Goal: Task Accomplishment & Management: Complete application form

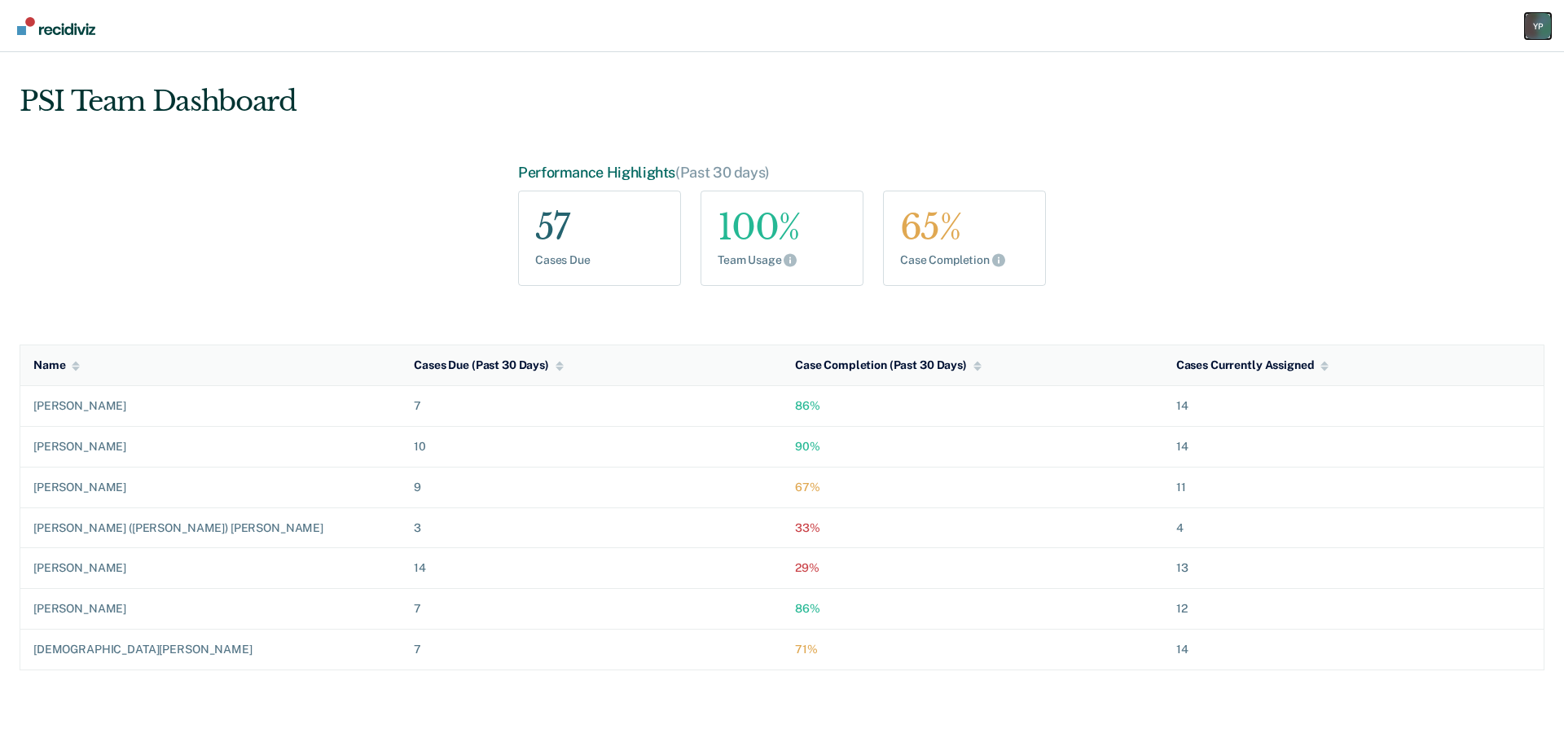
click at [1531, 23] on div "Y P" at bounding box center [1538, 26] width 26 height 26
click at [1401, 103] on link "Go to PSI Case Dashboard" at bounding box center [1455, 106] width 166 height 14
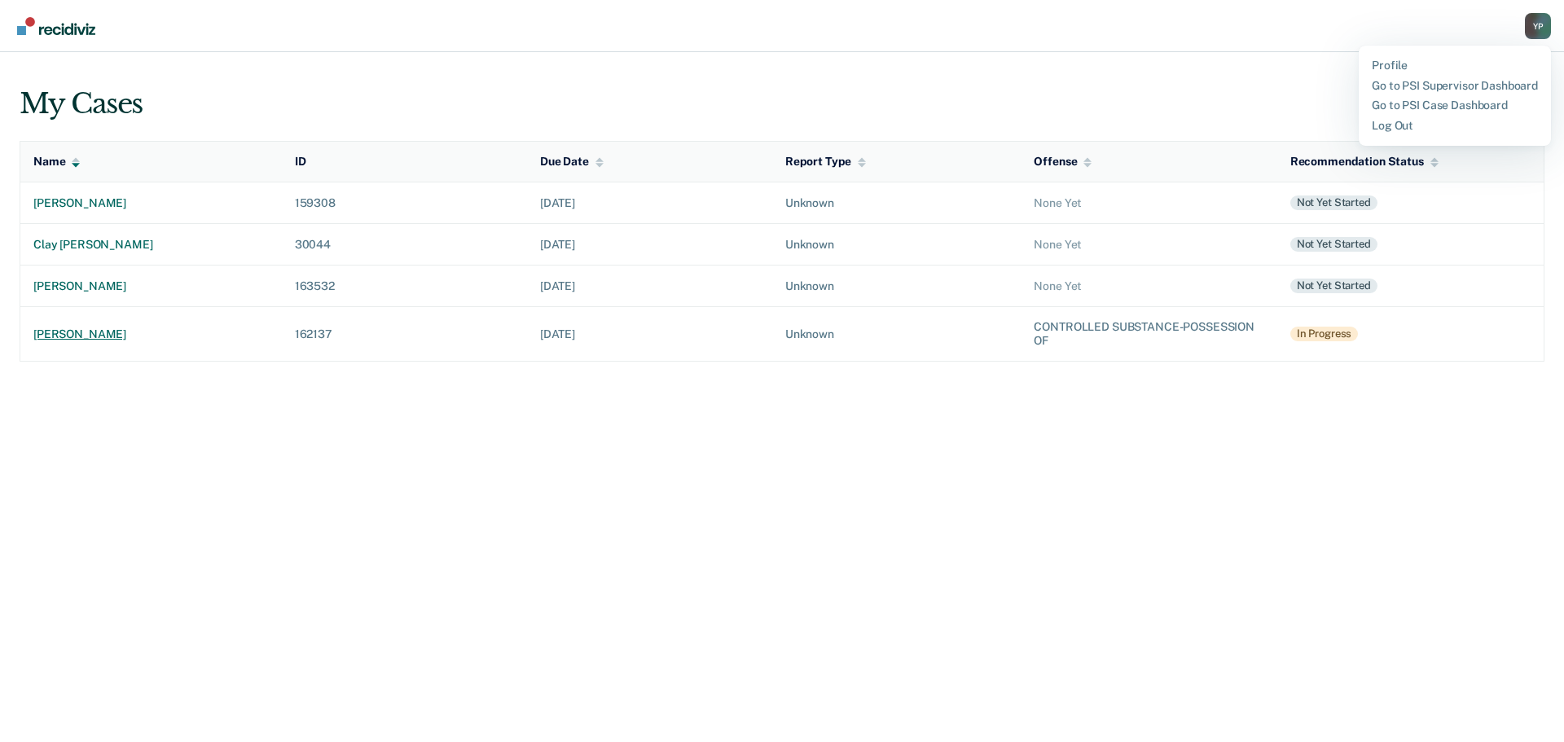
click at [175, 345] on td "[PERSON_NAME]" at bounding box center [150, 334] width 261 height 55
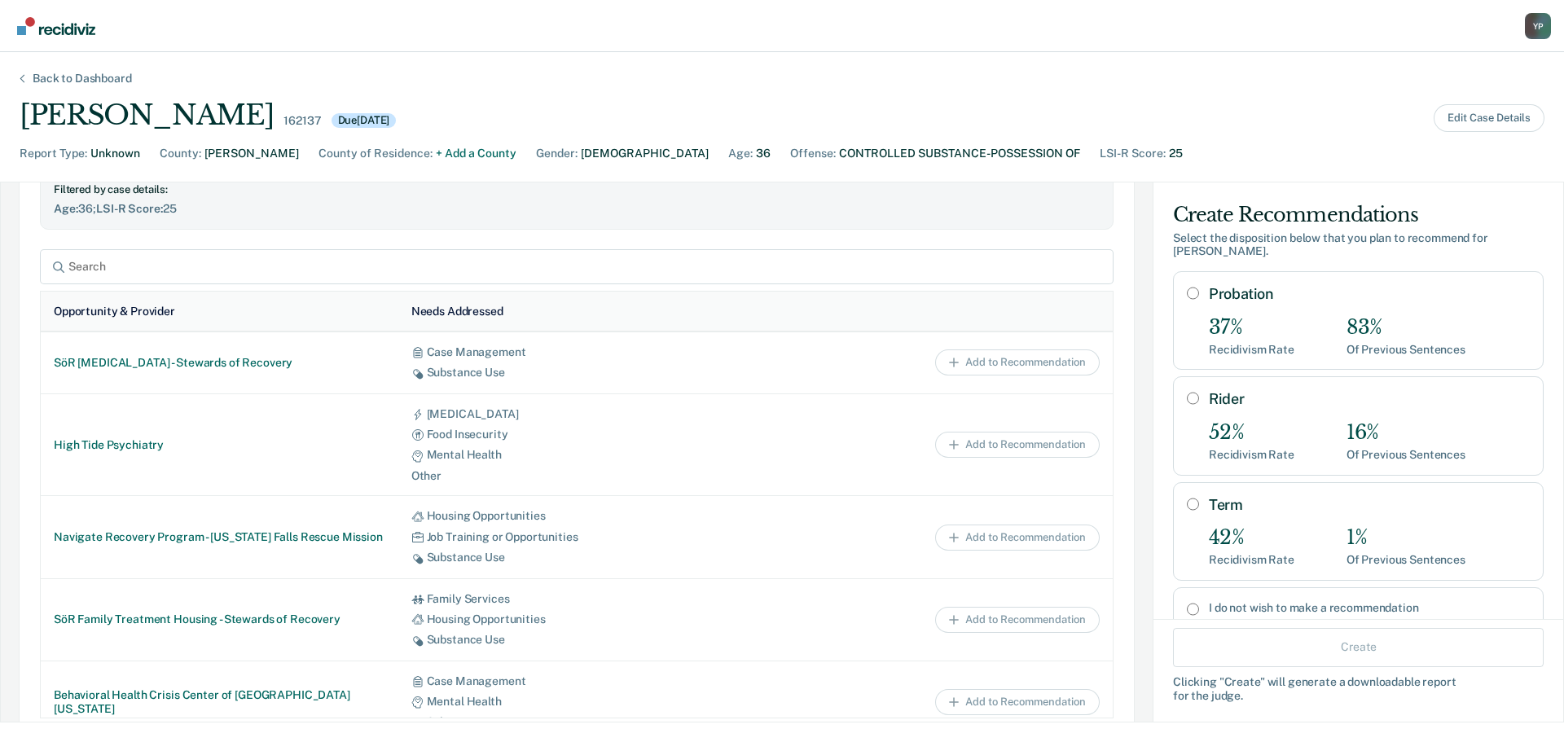
click at [1209, 288] on label "Probation" at bounding box center [1369, 294] width 321 height 18
click at [1199, 288] on input "Probation" at bounding box center [1193, 293] width 12 height 13
radio input "true"
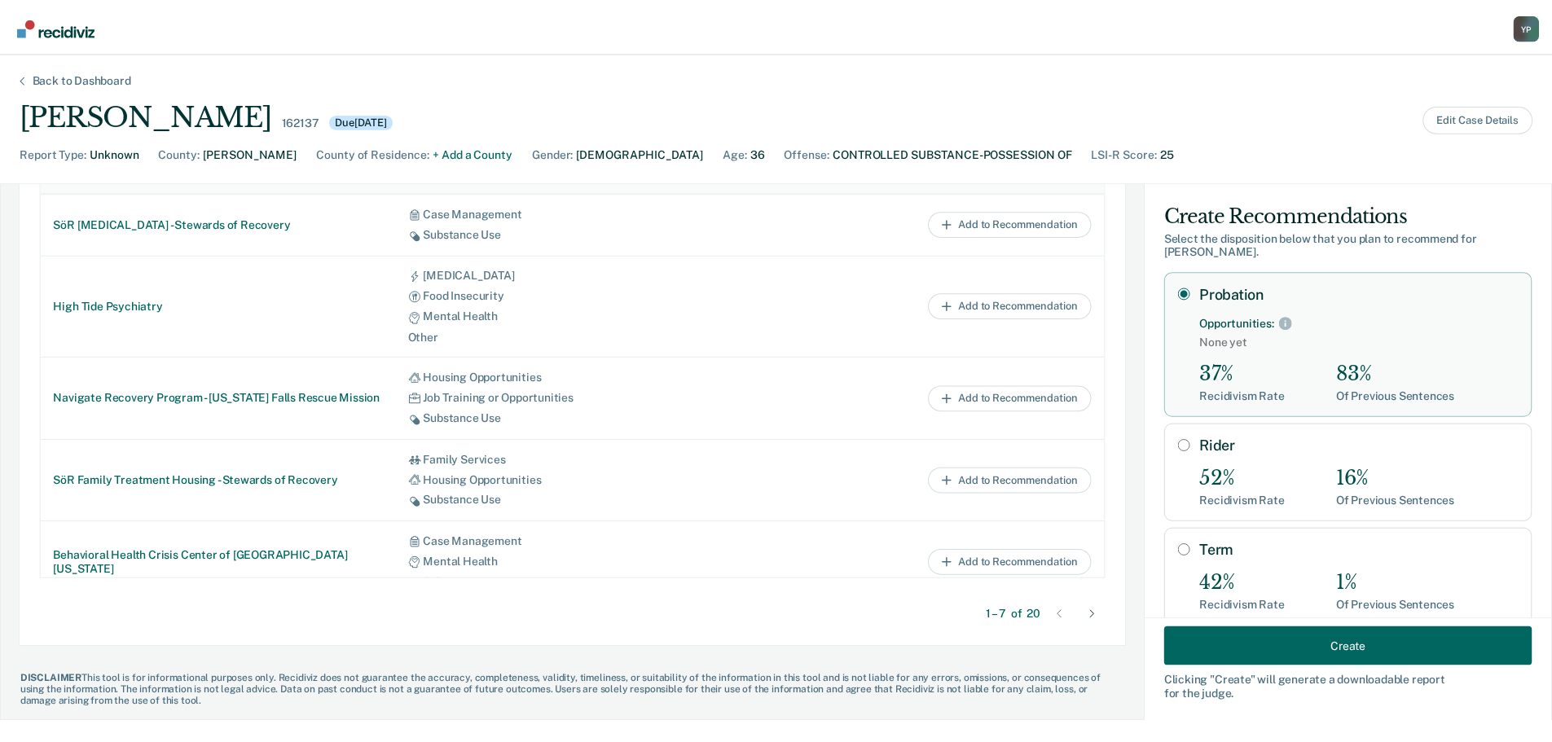
scroll to position [793, 0]
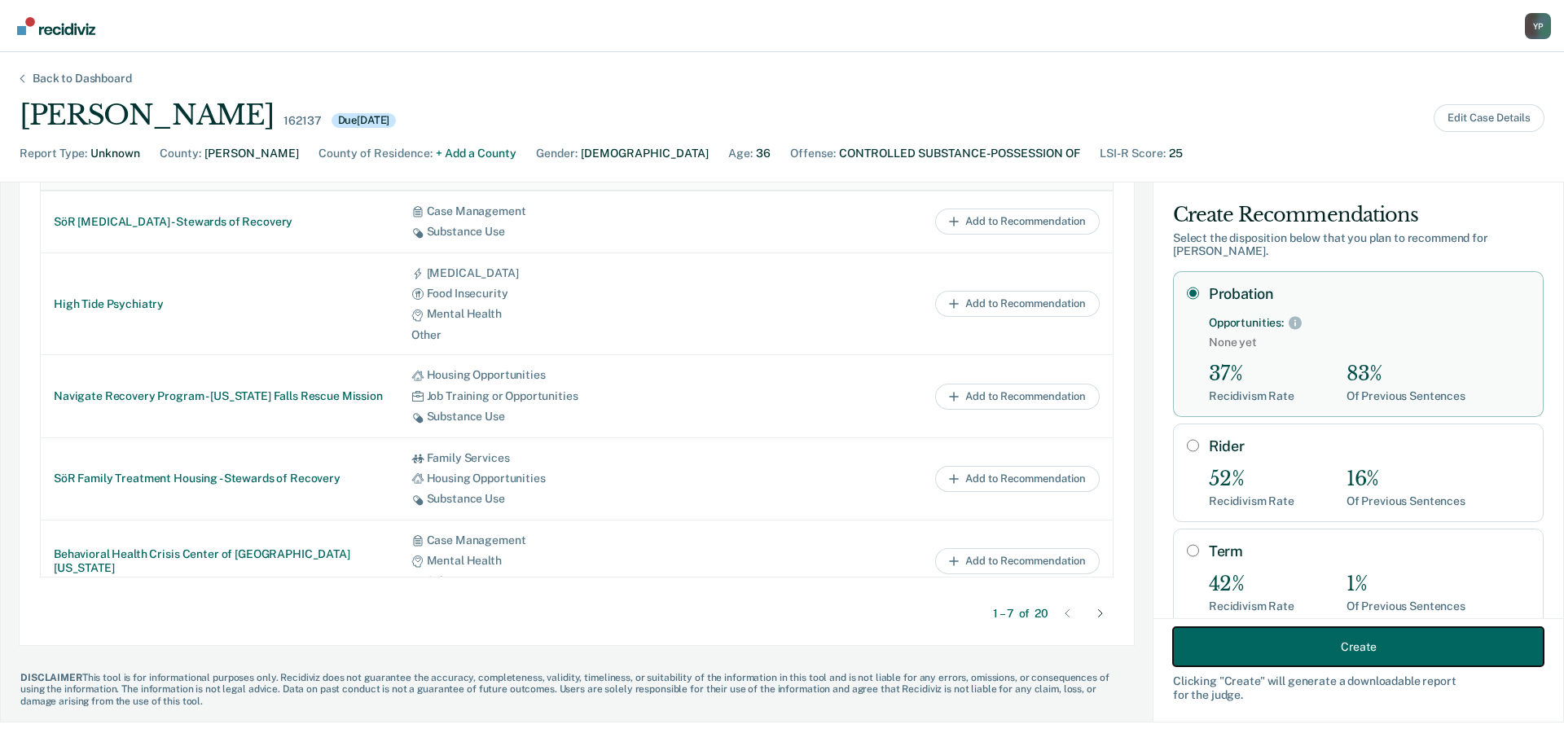
click at [1311, 638] on button "Create" at bounding box center [1358, 646] width 371 height 39
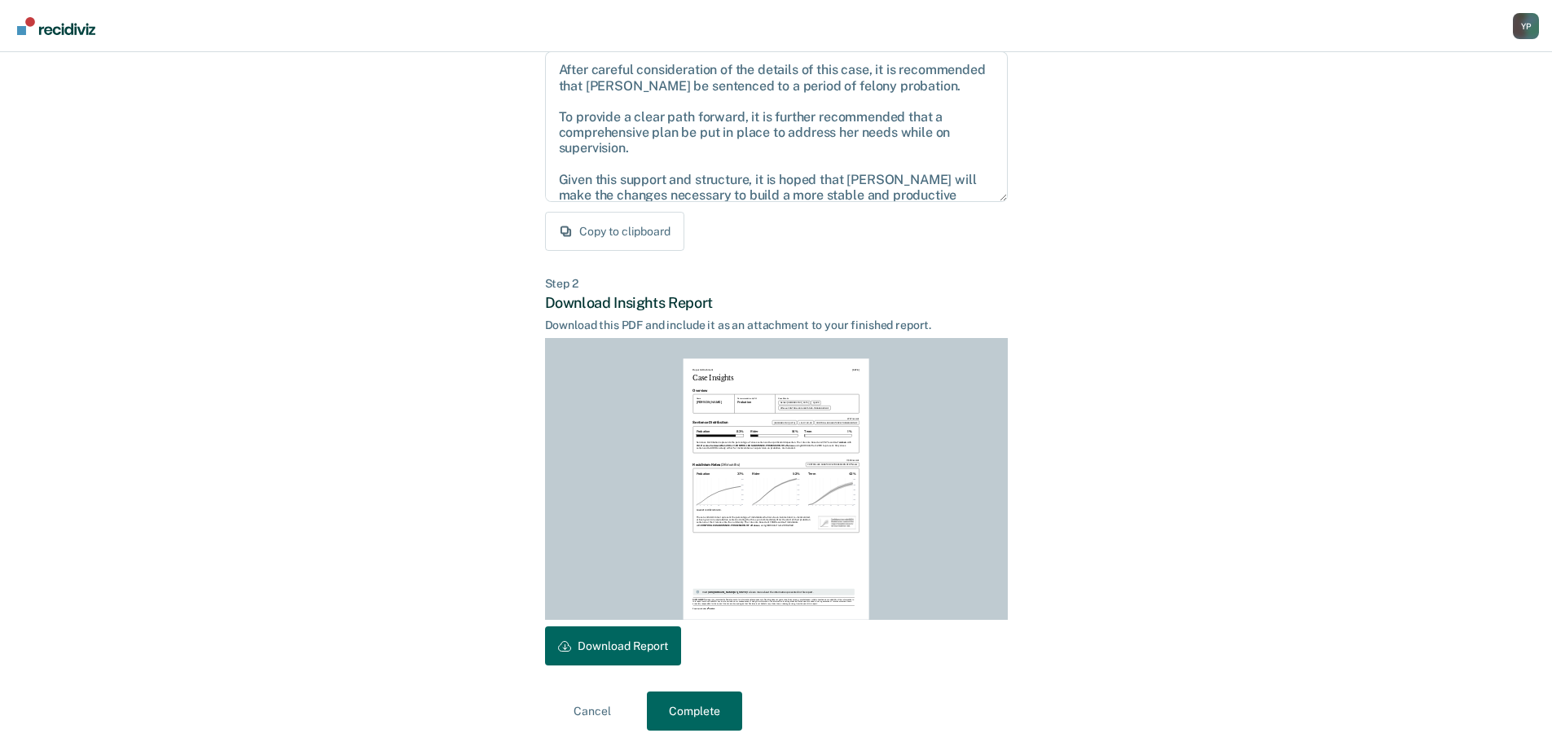
scroll to position [187, 0]
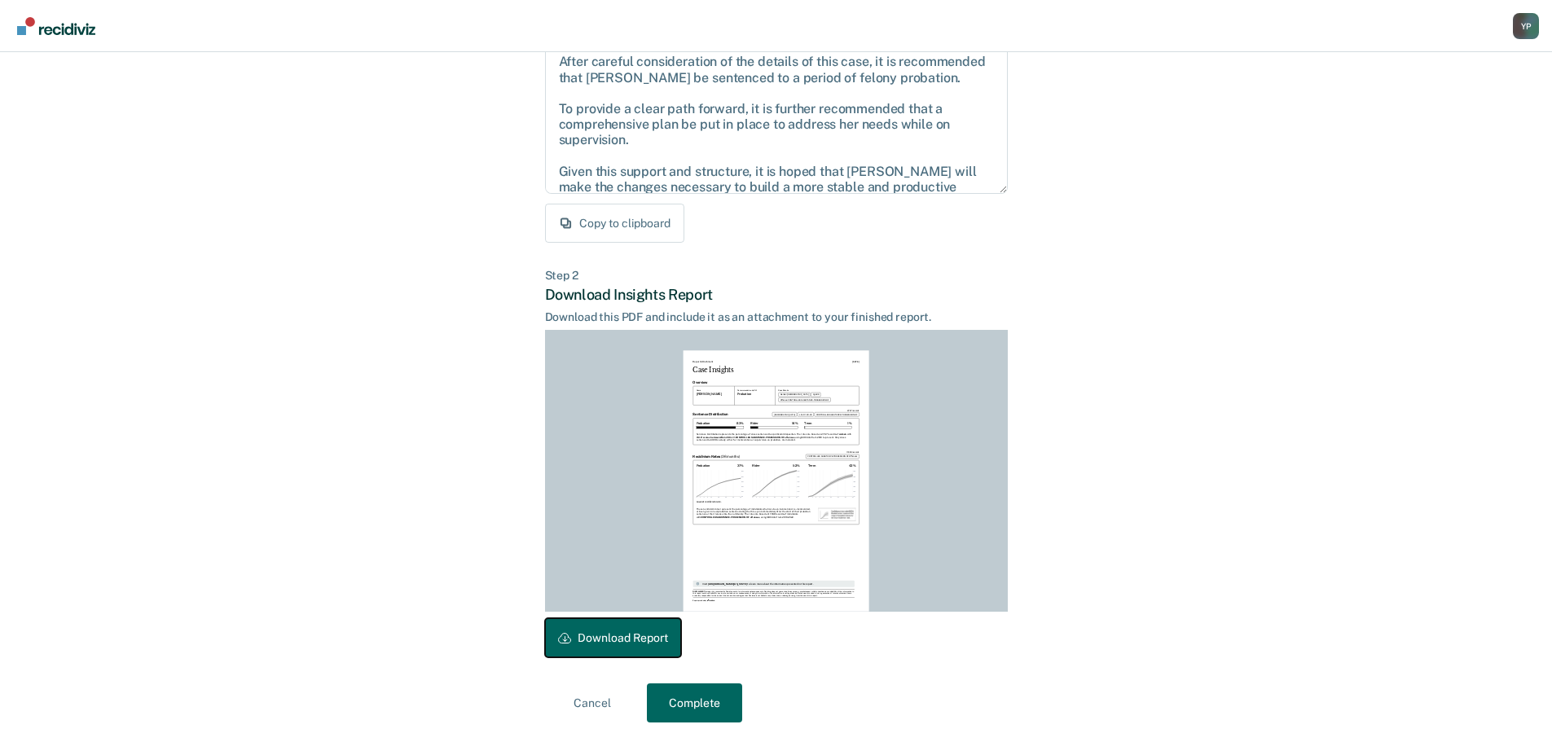
drag, startPoint x: 616, startPoint y: 637, endPoint x: 465, endPoint y: 608, distance: 153.5
click at [616, 637] on button "Download Report" at bounding box center [613, 637] width 136 height 39
click at [685, 696] on button "Complete" at bounding box center [694, 702] width 95 height 39
